Goal: Transaction & Acquisition: Download file/media

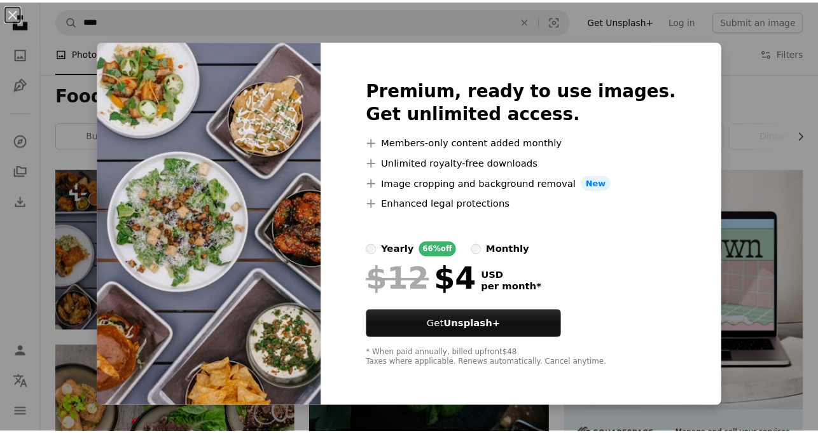
scroll to position [148, 0]
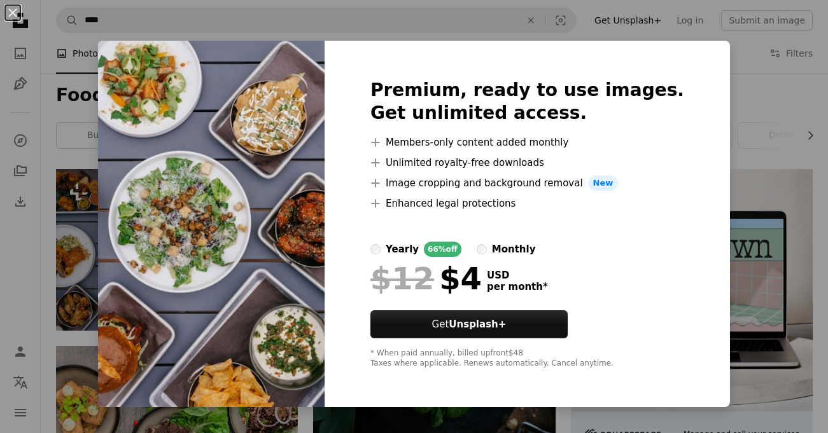
click at [758, 101] on div "An X shape Premium, ready to use images. Get unlimited access. A plus sign Memb…" at bounding box center [414, 216] width 828 height 433
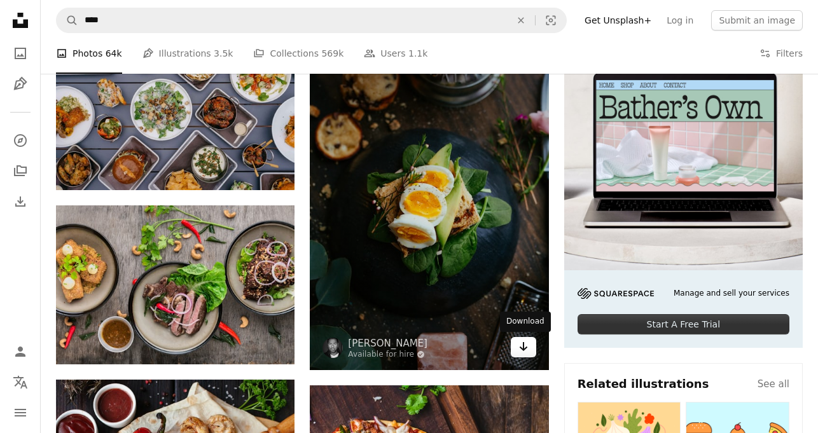
scroll to position [297, 0]
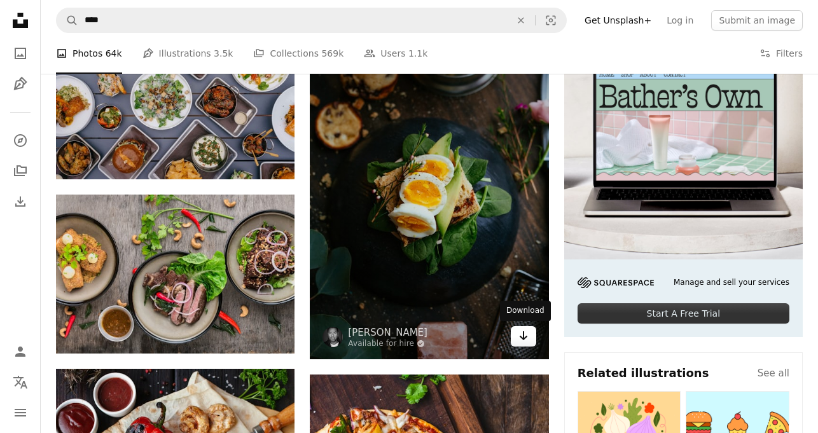
click at [523, 339] on icon "Download" at bounding box center [523, 336] width 8 height 9
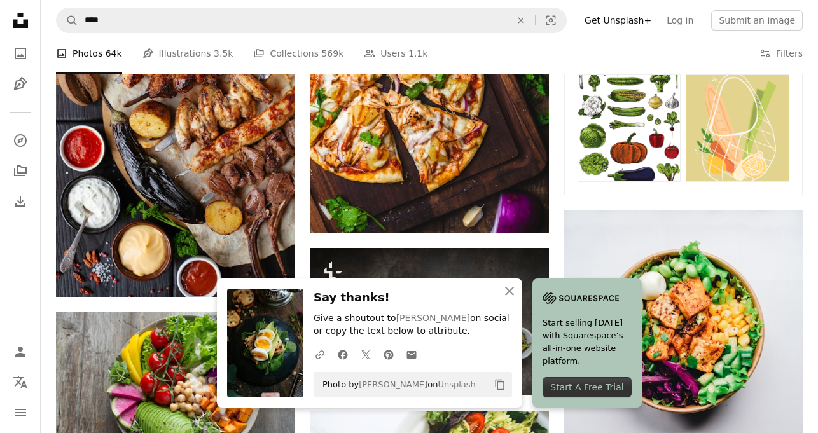
scroll to position [743, 0]
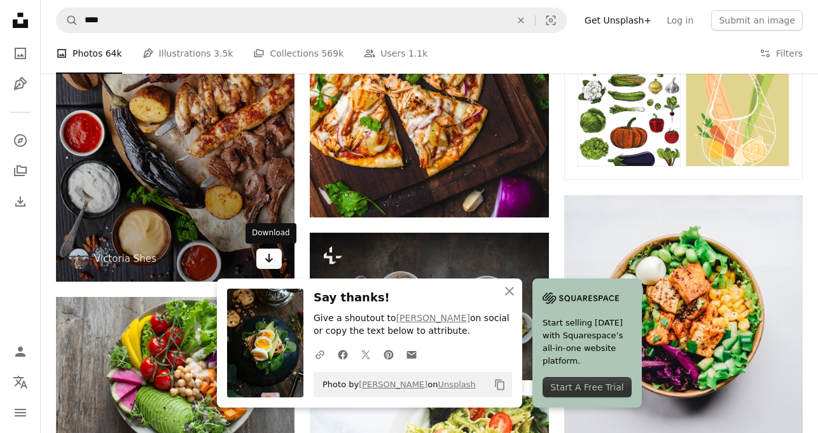
click at [272, 259] on icon "Arrow pointing down" at bounding box center [269, 258] width 10 height 15
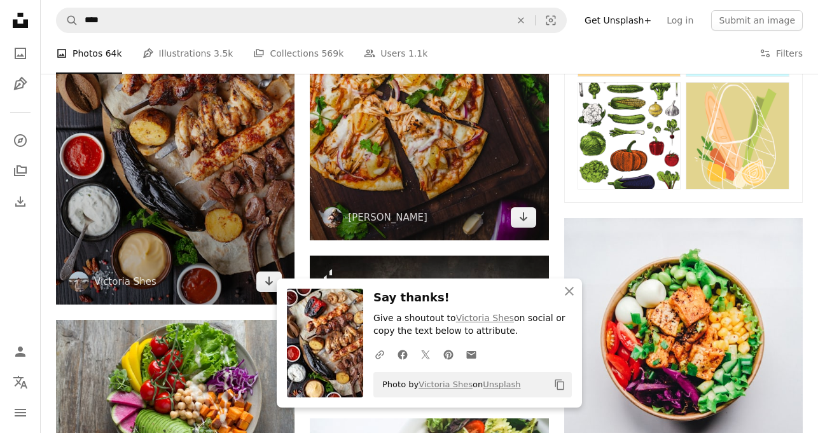
scroll to position [721, 0]
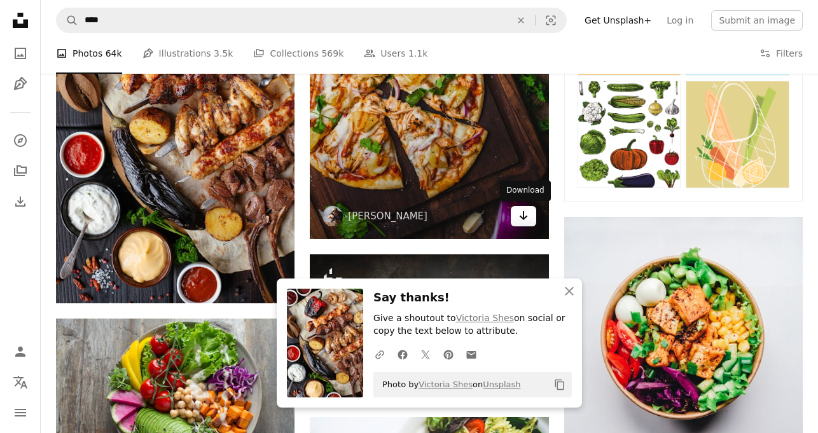
click at [528, 222] on icon "Arrow pointing down" at bounding box center [524, 215] width 10 height 15
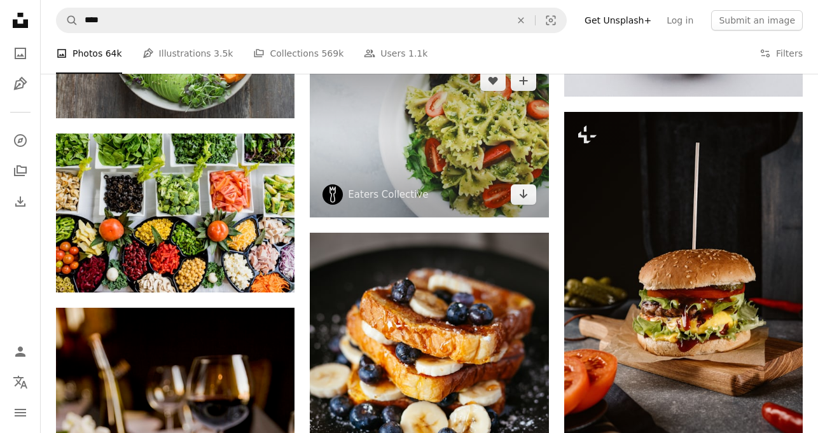
scroll to position [1082, 0]
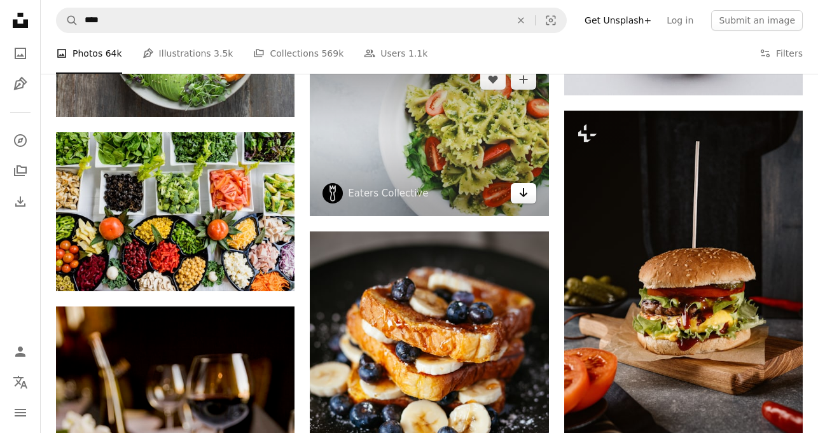
click at [522, 197] on icon "Arrow pointing down" at bounding box center [524, 192] width 10 height 15
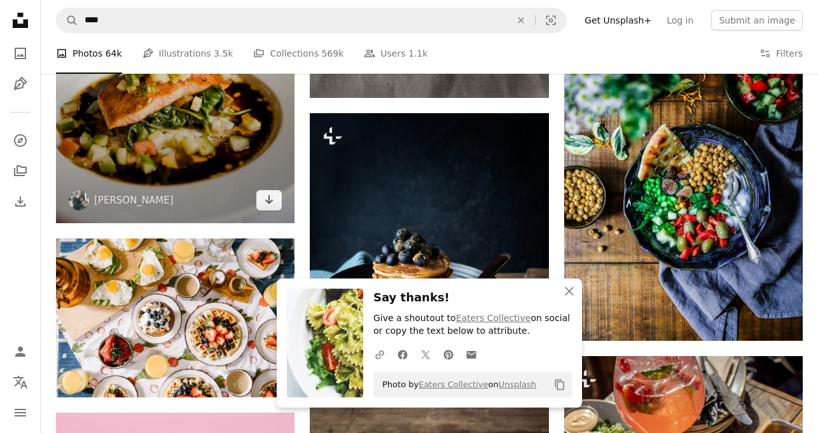
scroll to position [1548, 0]
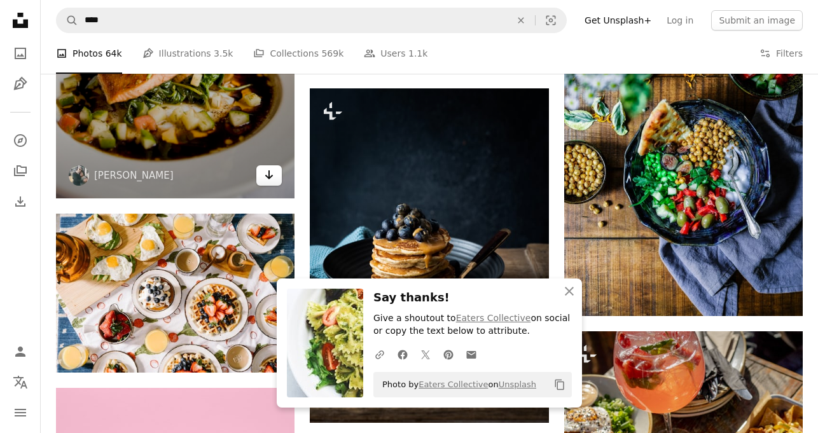
click at [278, 183] on link "Arrow pointing down" at bounding box center [268, 175] width 25 height 20
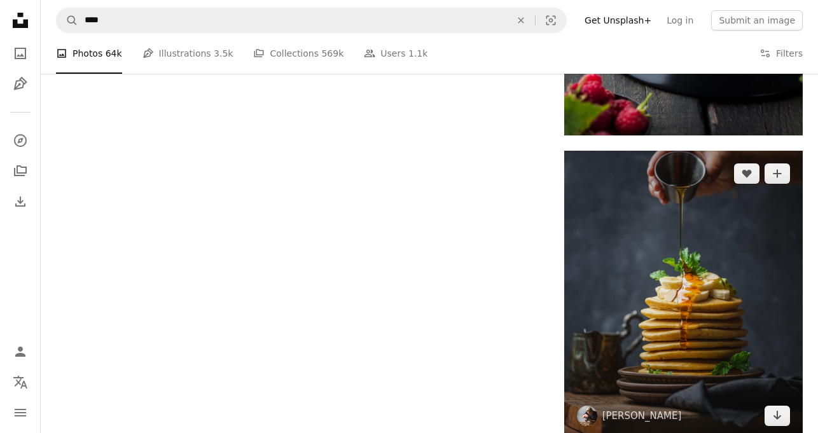
scroll to position [2355, 0]
